Goal: Complete application form

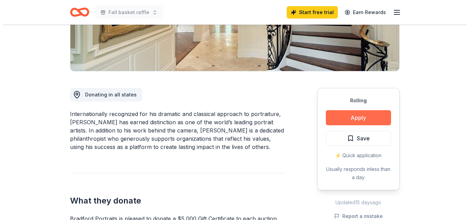
scroll to position [137, 0]
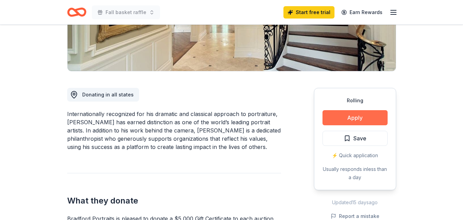
click at [356, 116] on button "Apply" at bounding box center [355, 117] width 65 height 15
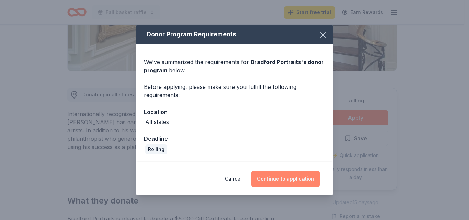
click at [307, 178] on button "Continue to application" at bounding box center [285, 178] width 68 height 16
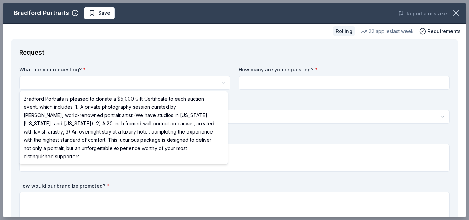
scroll to position [0, 0]
select select "Bradford Portraits is pleased to donate a $5,000 Gift Certificate to each aucti…"
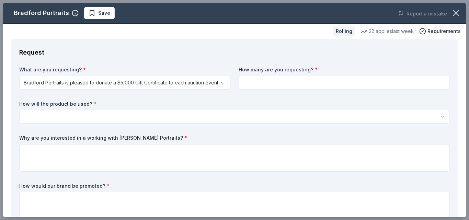
click at [321, 86] on input at bounding box center [343, 83] width 211 height 14
type input "1"
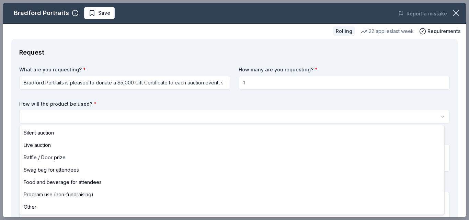
click at [126, 115] on html "Fall basket raffle Save Apply Rolling Share Bradford Portraits New 22 applies l…" at bounding box center [234, 110] width 469 height 220
select select "raffleDoorPrize"
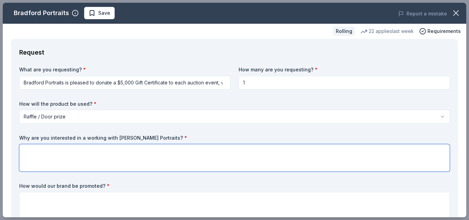
click at [61, 156] on textarea at bounding box center [234, 157] width 430 height 27
type textarea "I think this would be a fun and new addition to our basket raffle."
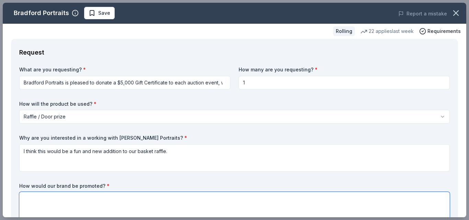
click at [107, 209] on textarea at bounding box center [234, 205] width 430 height 27
paste textarea "When the winner is called, we also call out the name and product won. also, our…"
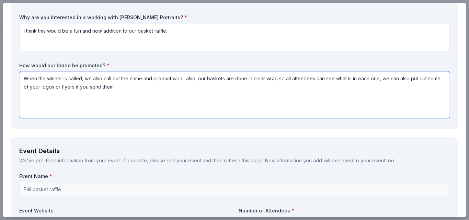
scroll to position [121, 0]
type textarea "When the winner is called, we also call out the name and product won. also, our…"
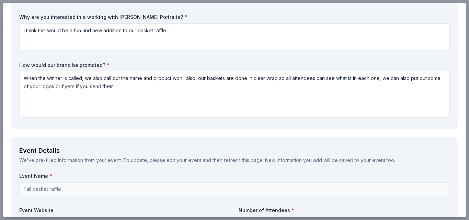
click at [0, 187] on div "Bradford Portraits Save Report a mistake Rolling 22 applies last week Requireme…" at bounding box center [234, 110] width 469 height 220
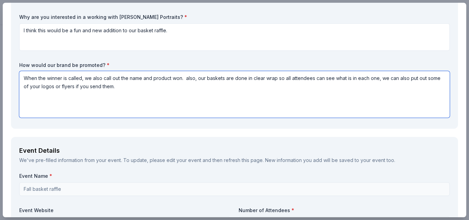
click at [220, 108] on textarea "When the winner is called, we also call out the name and product won. also, our…" at bounding box center [234, 94] width 430 height 47
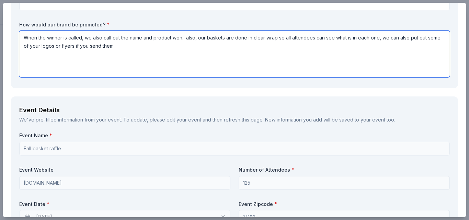
scroll to position [224, 0]
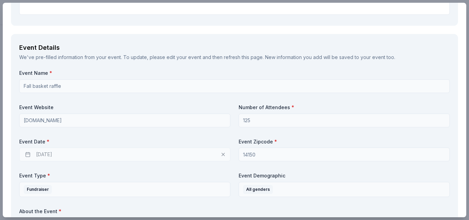
click at [0, 83] on div "Bradford Portraits Save Report a mistake Rolling 22 applies last week Requireme…" at bounding box center [234, 110] width 469 height 220
